Goal: Task Accomplishment & Management: Use online tool/utility

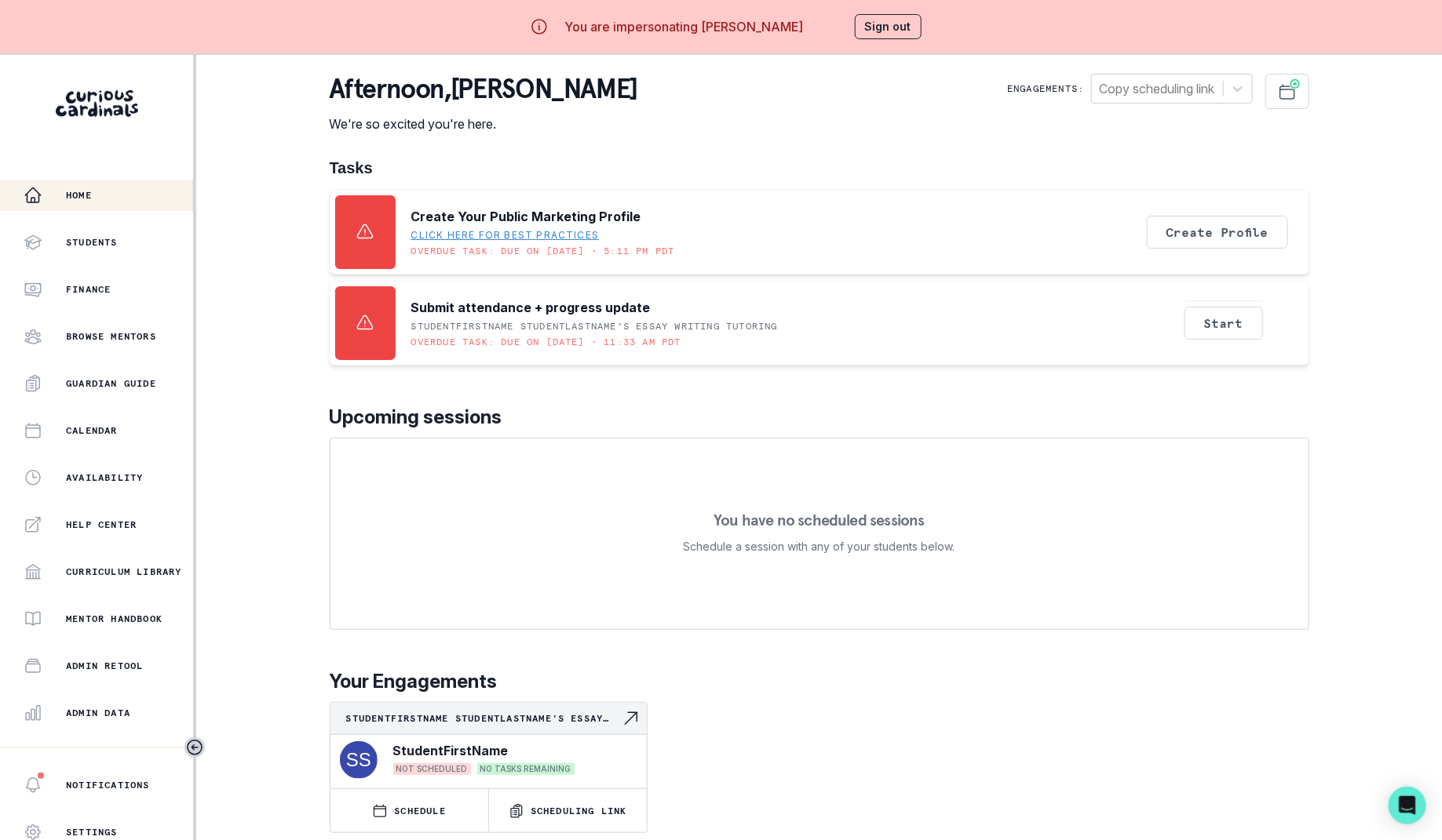
click at [879, 31] on button "Sign out" at bounding box center [888, 26] width 67 height 25
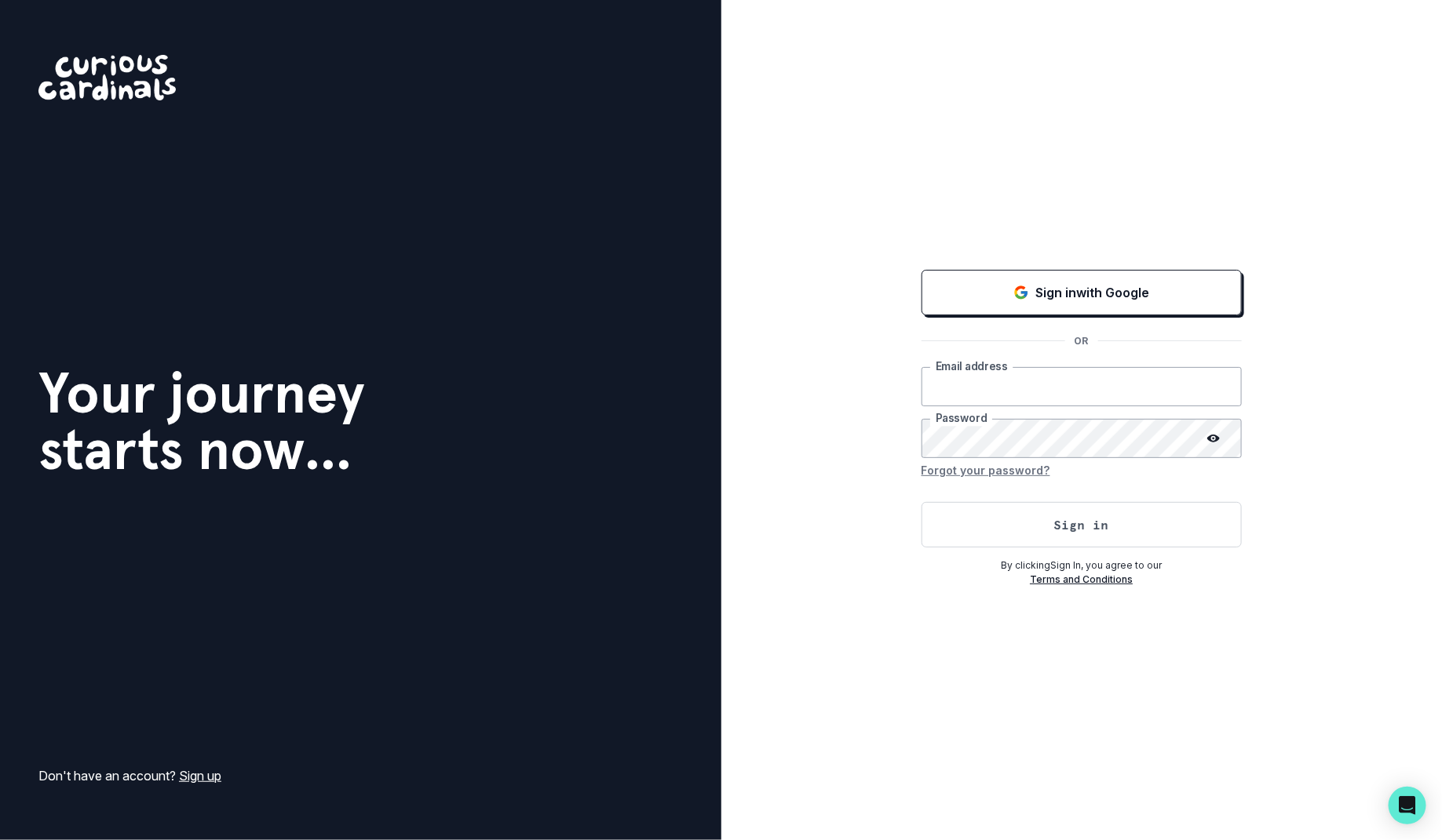
type input "[PERSON_NAME][EMAIL_ADDRESS][DOMAIN_NAME]"
click at [1013, 554] on div "By clicking Sign In , you agree to our Terms and Conditions" at bounding box center [1081, 569] width 320 height 36
click at [1010, 527] on button "Sign in" at bounding box center [1081, 525] width 320 height 46
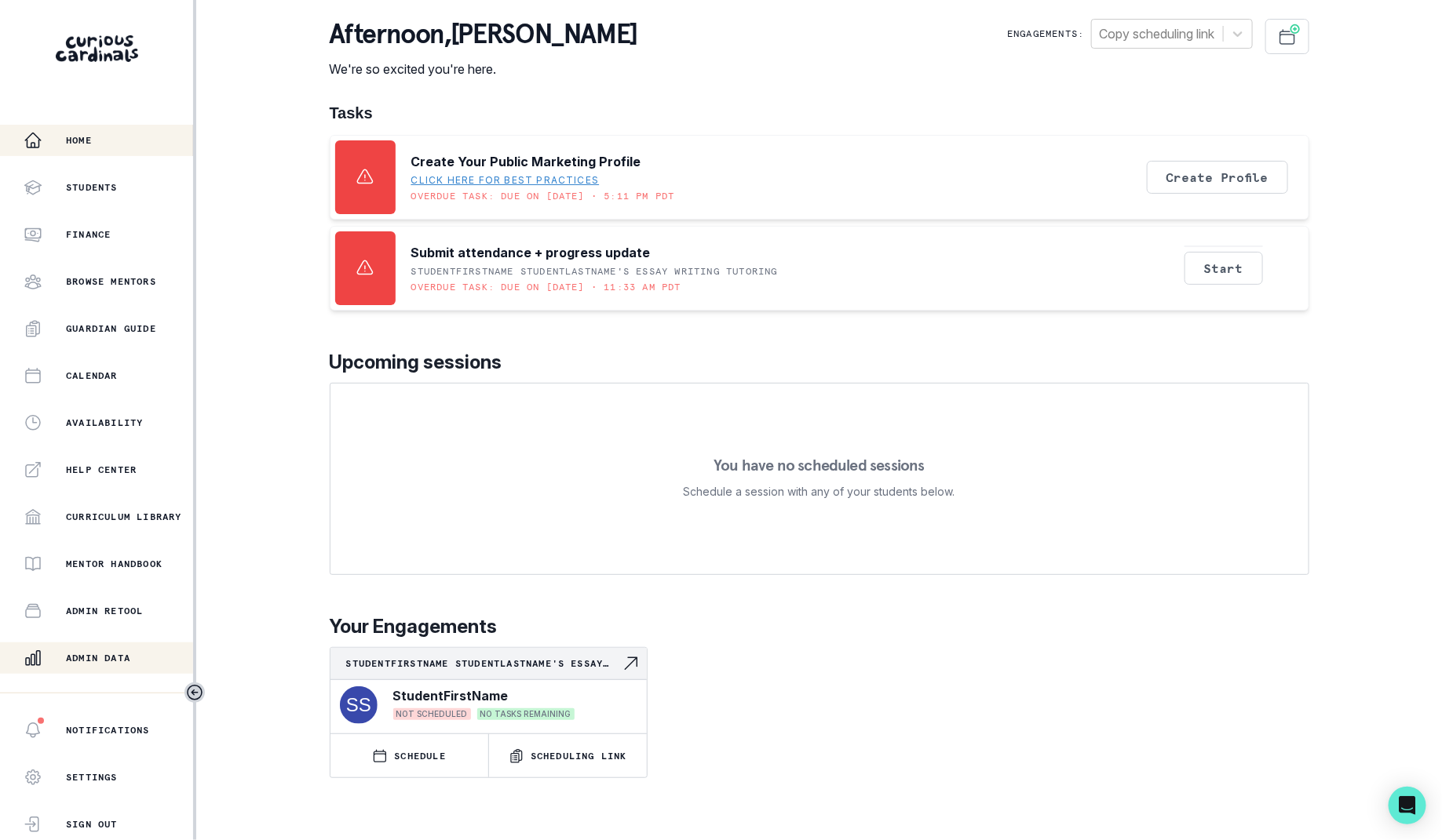
click at [110, 662] on p "Admin Data" at bounding box center [98, 658] width 65 height 12
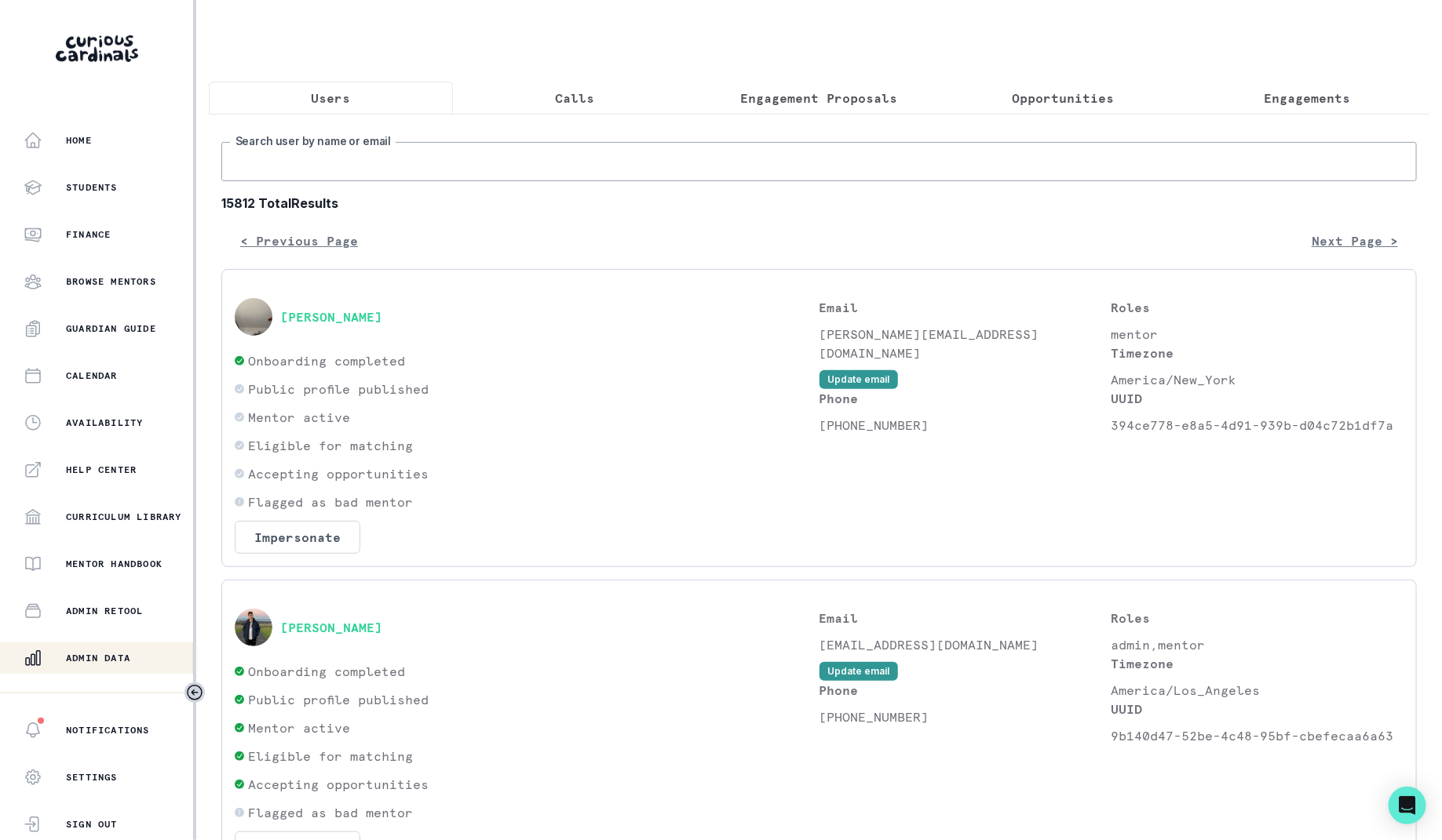
click at [538, 153] on input "Search user by name or email" at bounding box center [819, 162] width 1195 height 39
type input "[PERSON_NAME]"
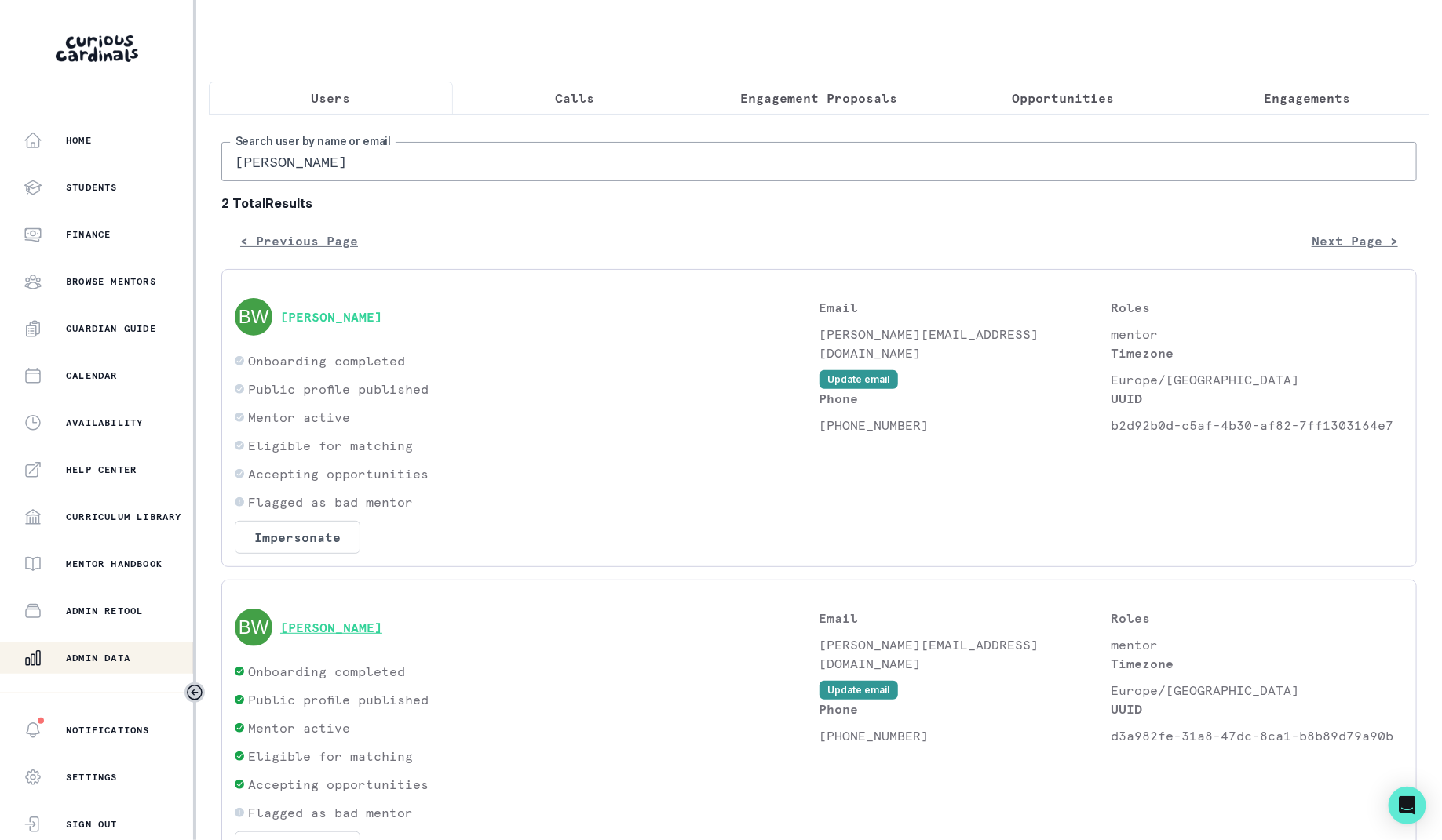
click at [322, 632] on button "[PERSON_NAME]" at bounding box center [331, 627] width 102 height 16
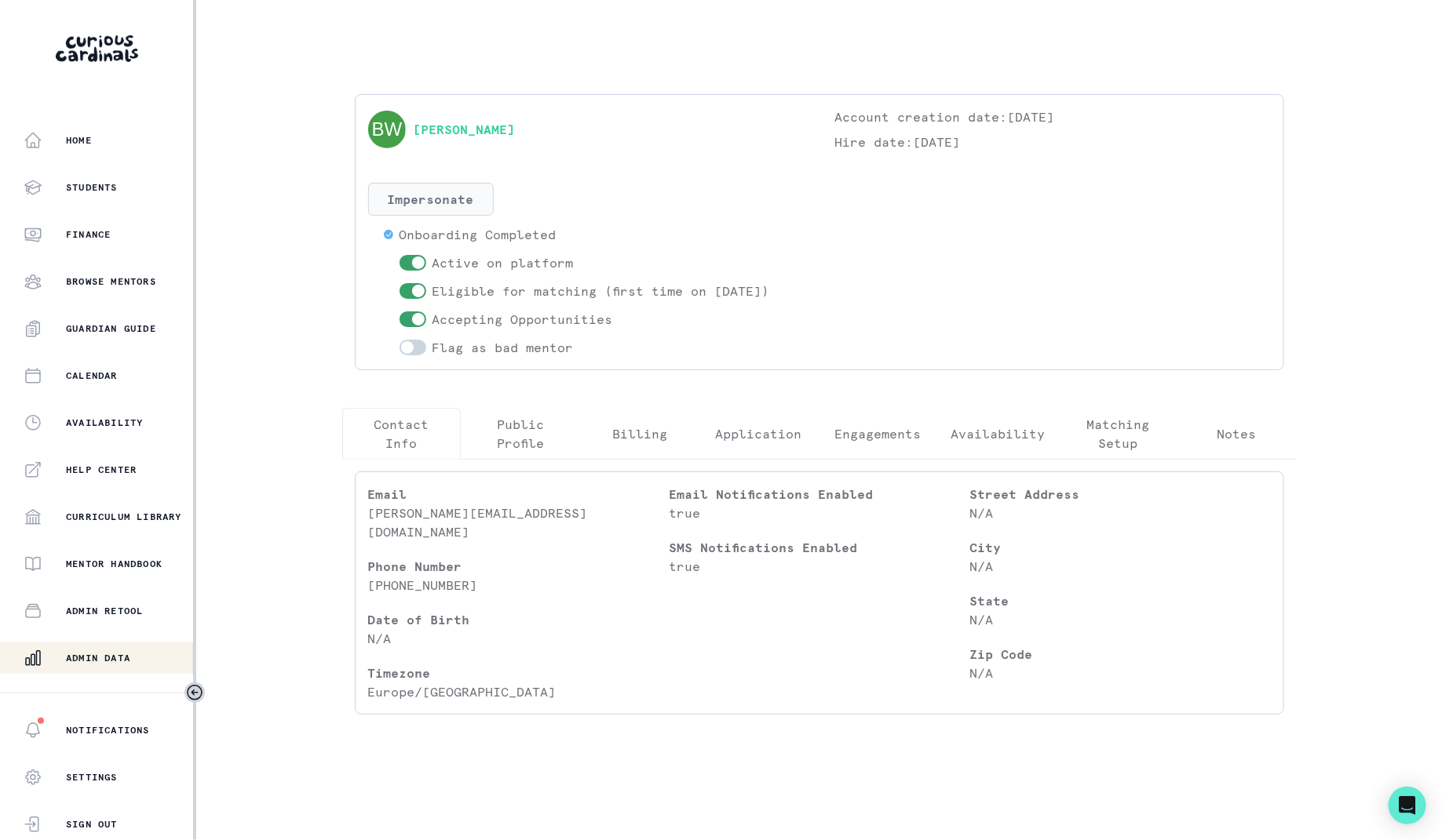
click at [425, 211] on button "Impersonate" at bounding box center [431, 199] width 126 height 33
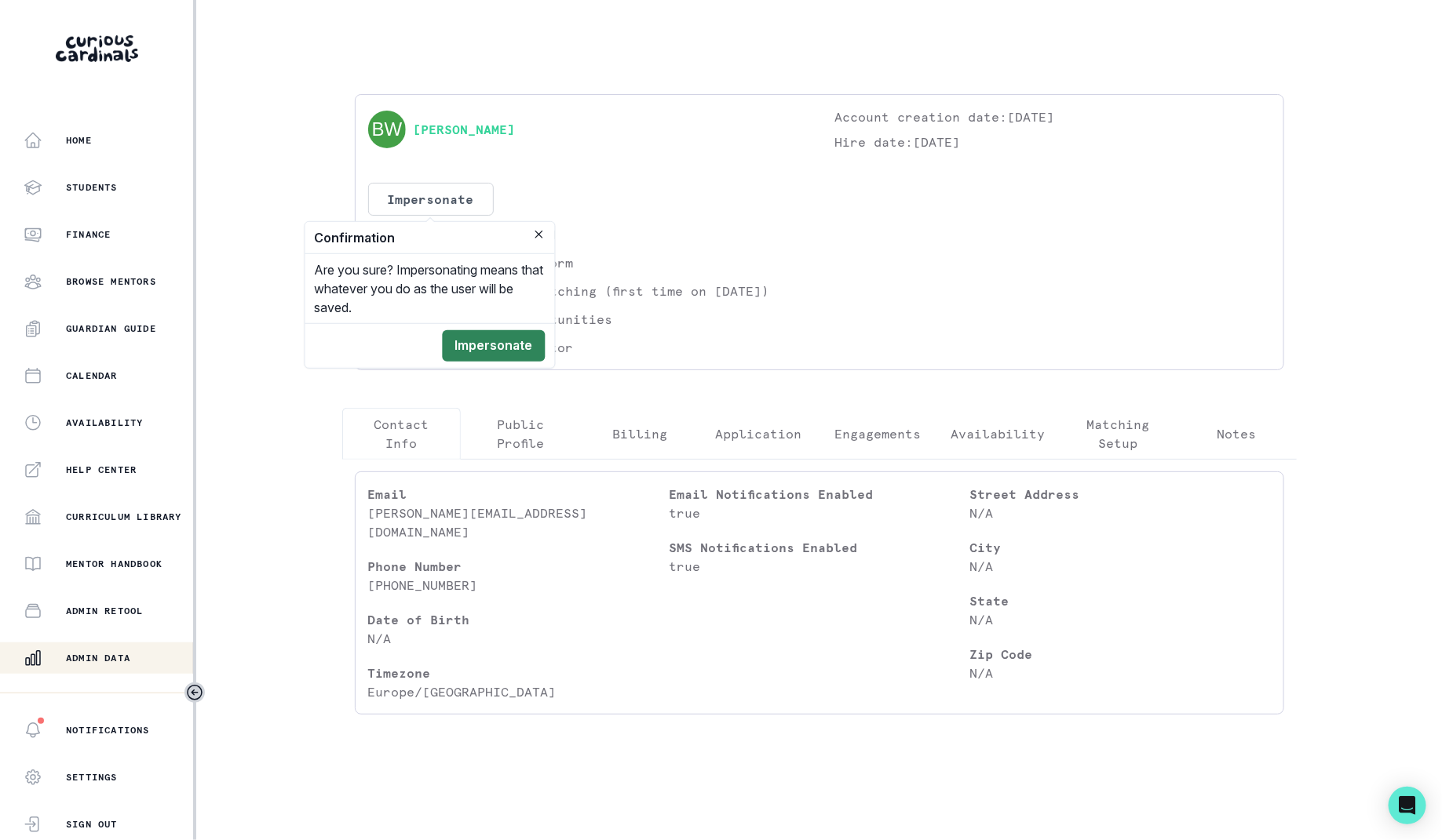
click at [488, 358] on button "Impersonate" at bounding box center [494, 346] width 103 height 31
